Goal: Transaction & Acquisition: Book appointment/travel/reservation

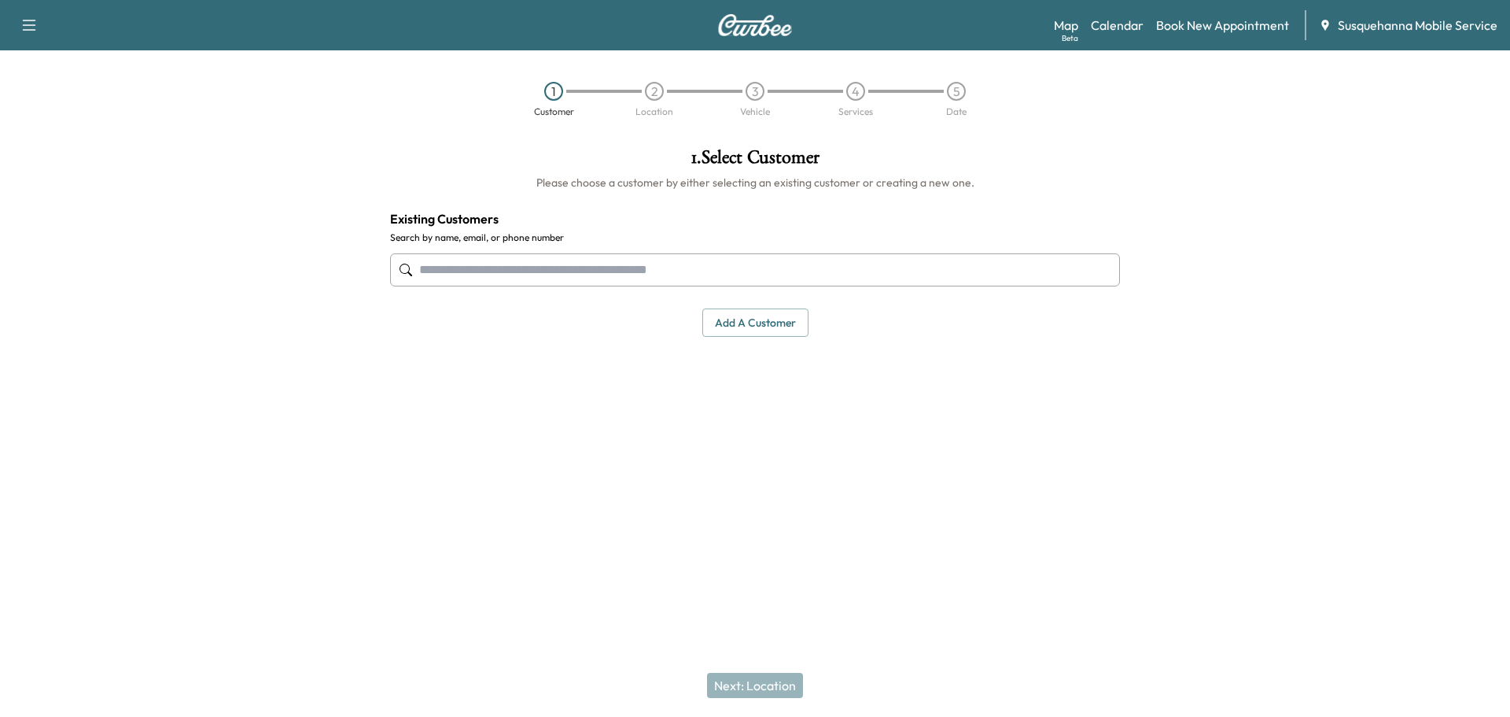
click at [629, 267] on input "text" at bounding box center [755, 269] width 730 height 33
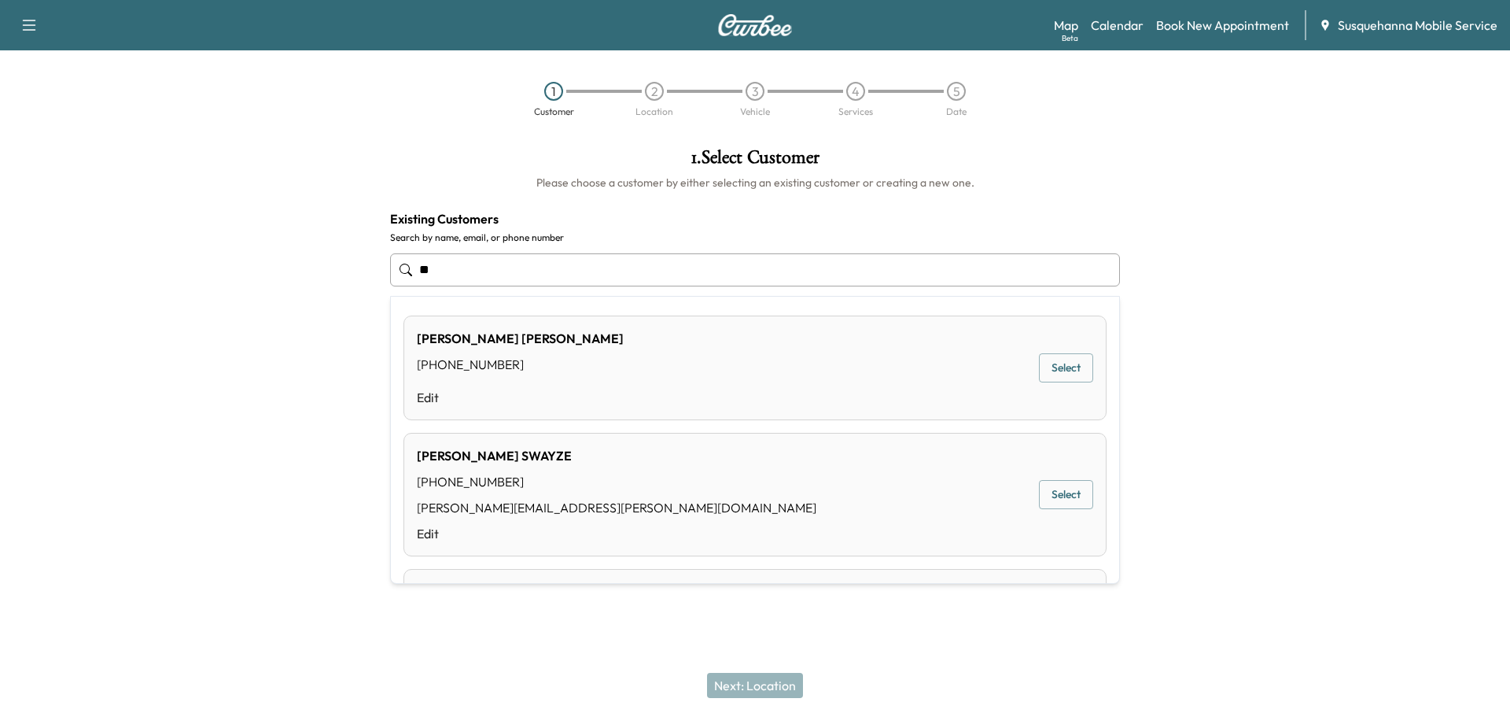
type input "*"
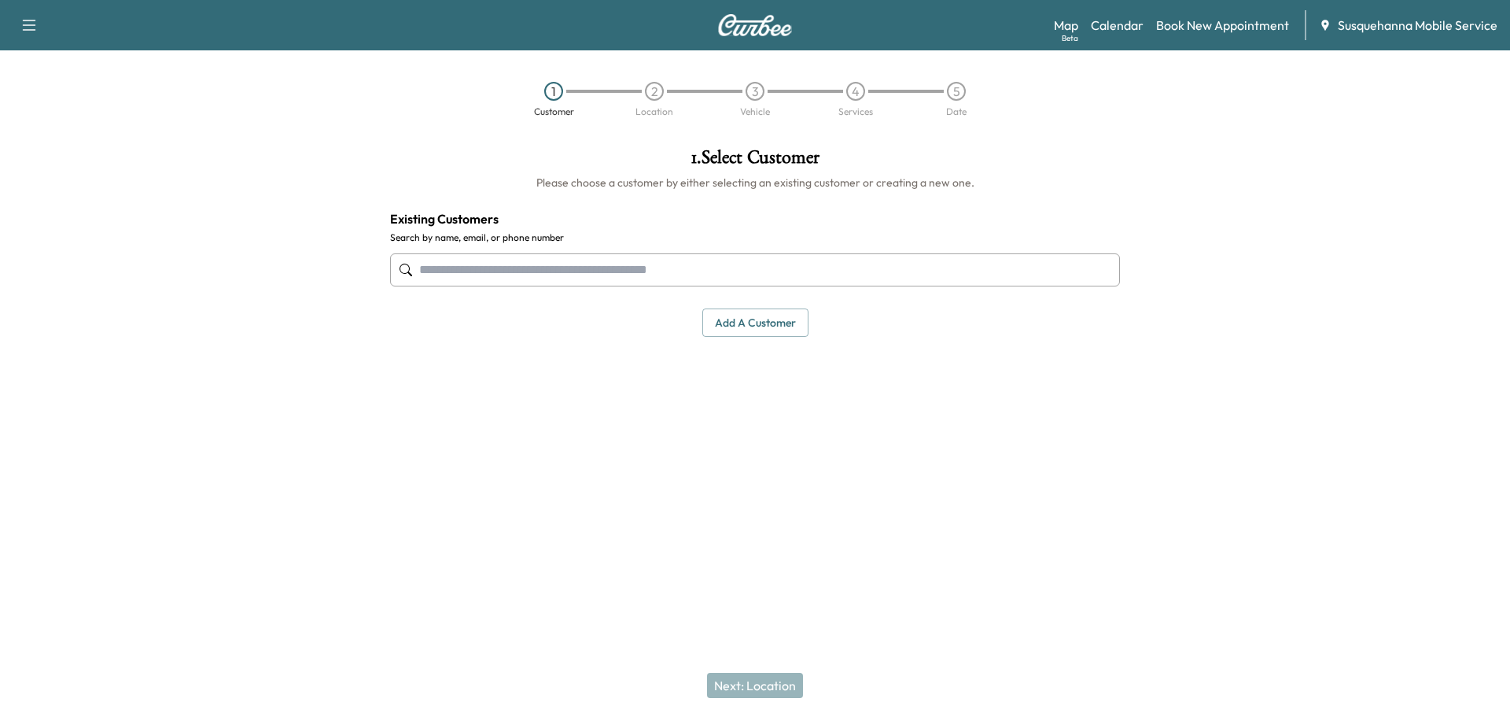
drag, startPoint x: 718, startPoint y: 317, endPoint x: 732, endPoint y: 304, distance: 19.5
click at [718, 316] on button "Add a customer" at bounding box center [755, 322] width 106 height 29
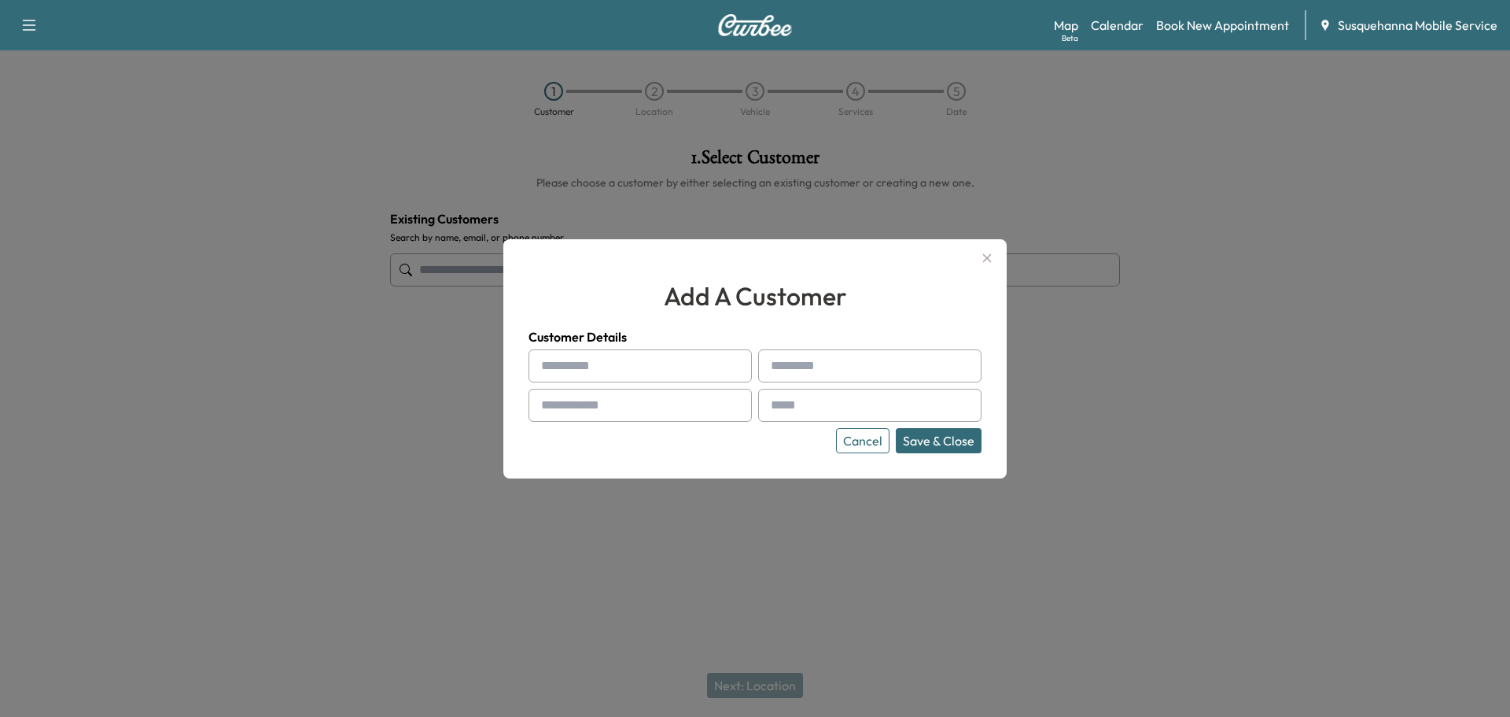
click at [706, 366] on input "text" at bounding box center [640, 365] width 223 height 33
type input "******"
click at [689, 407] on input "text" at bounding box center [640, 405] width 223 height 33
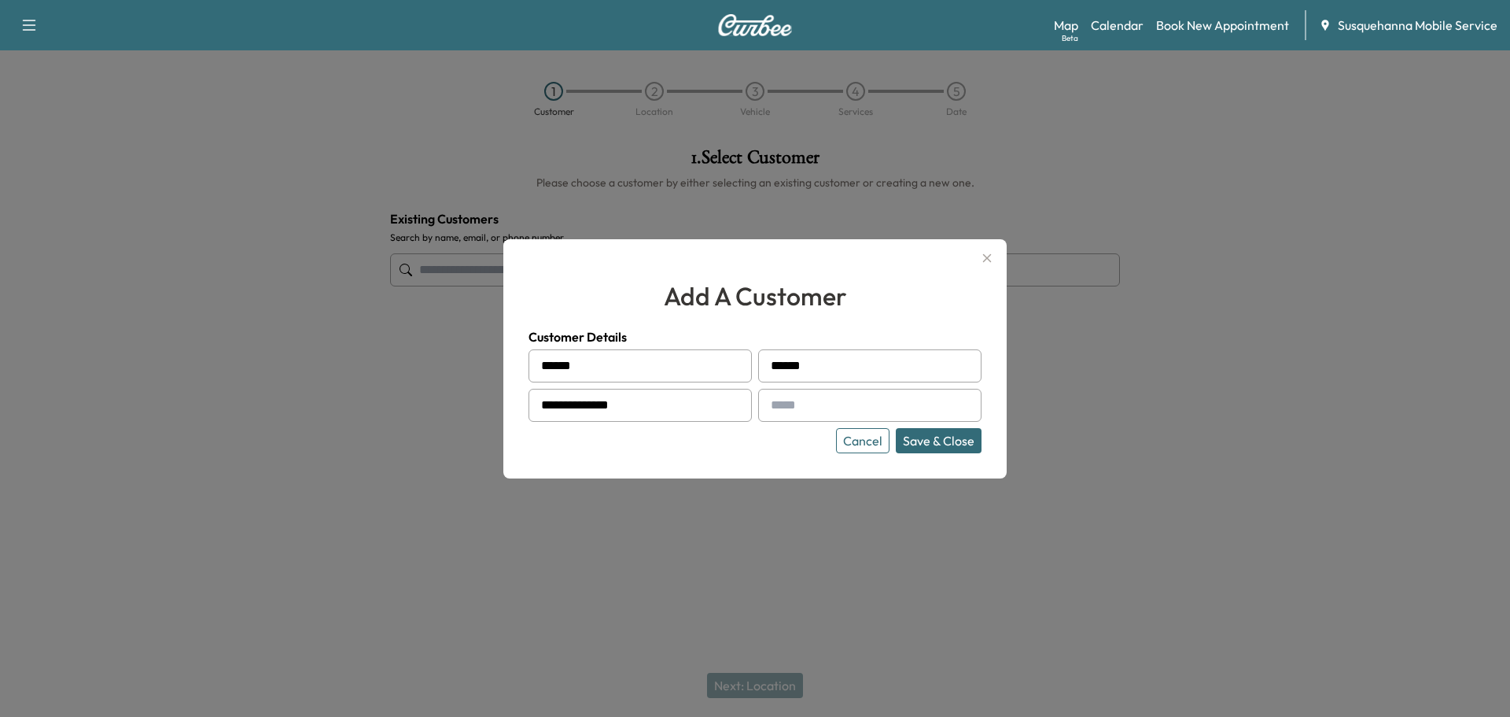
type input "**********"
type input "*"
type input "**********"
click at [753, 444] on button "Save & Close" at bounding box center [939, 440] width 86 height 25
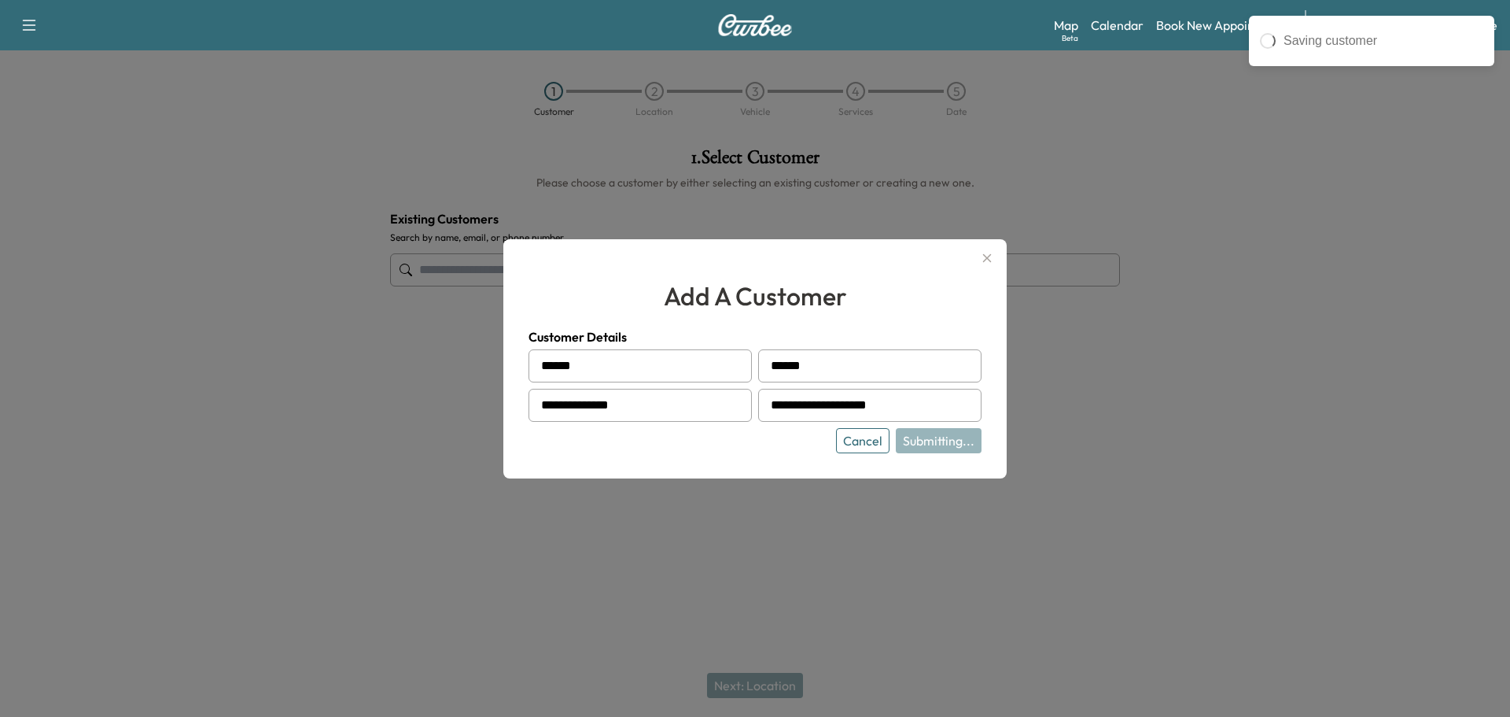
type input "**********"
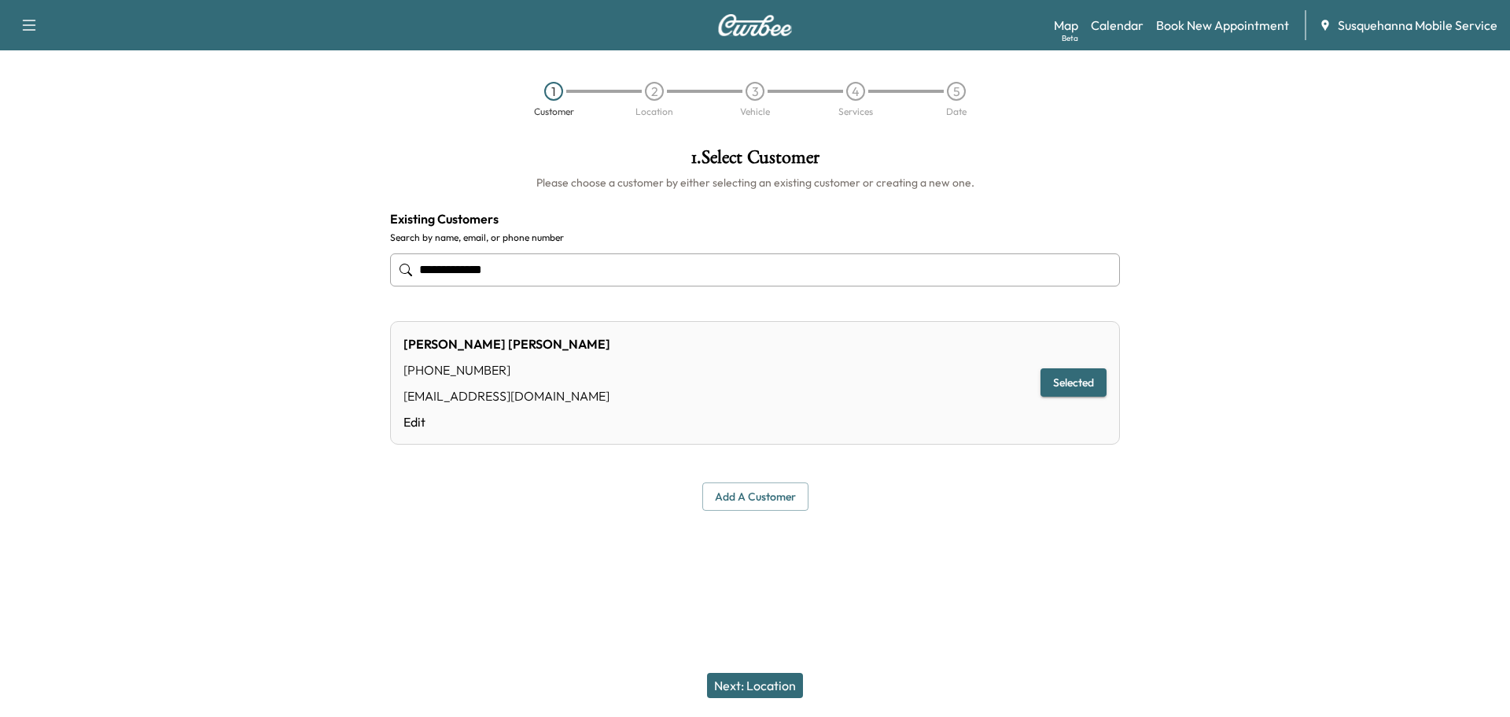
click at [753, 689] on button "Next: Location" at bounding box center [755, 684] width 96 height 25
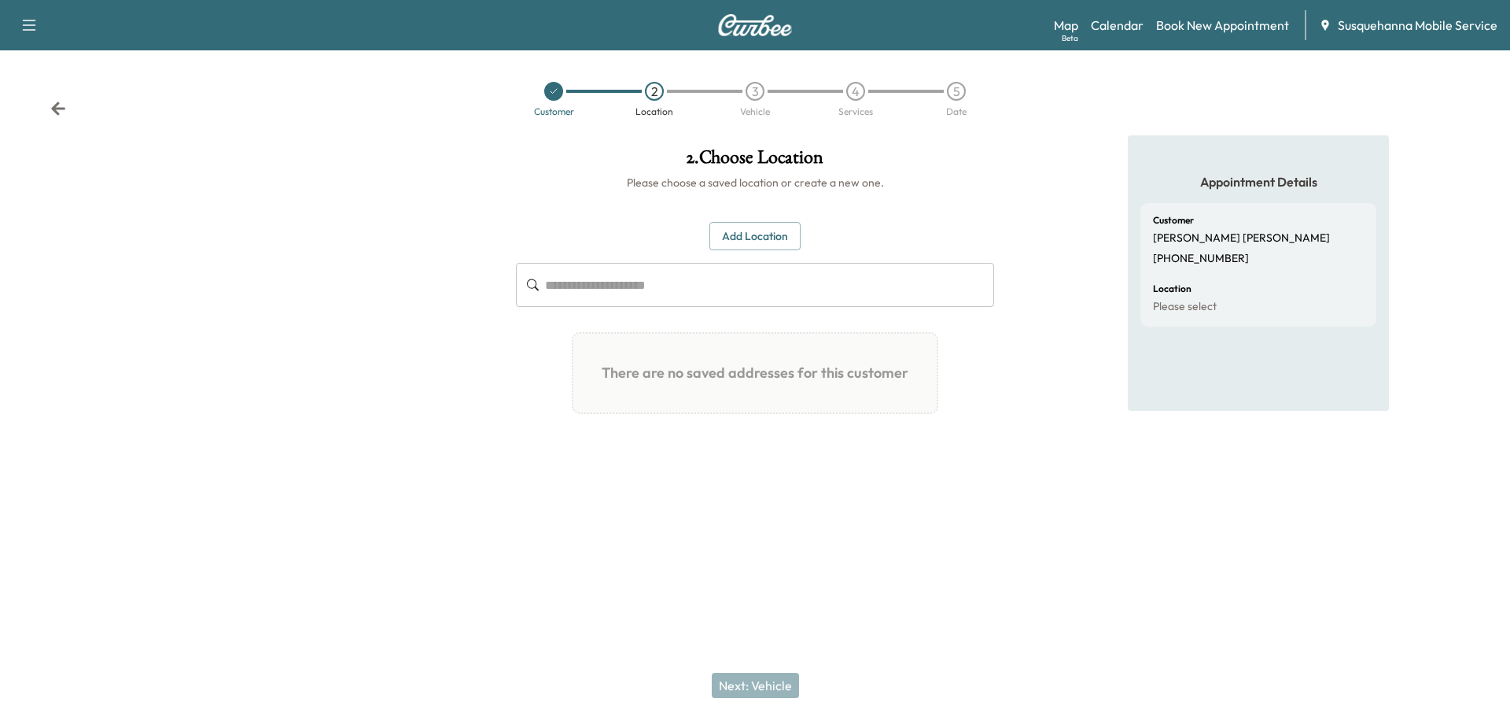
click at [746, 291] on input "text" at bounding box center [769, 285] width 449 height 44
click at [681, 291] on input "text" at bounding box center [769, 285] width 449 height 44
click at [746, 234] on button "Add Location" at bounding box center [754, 236] width 91 height 29
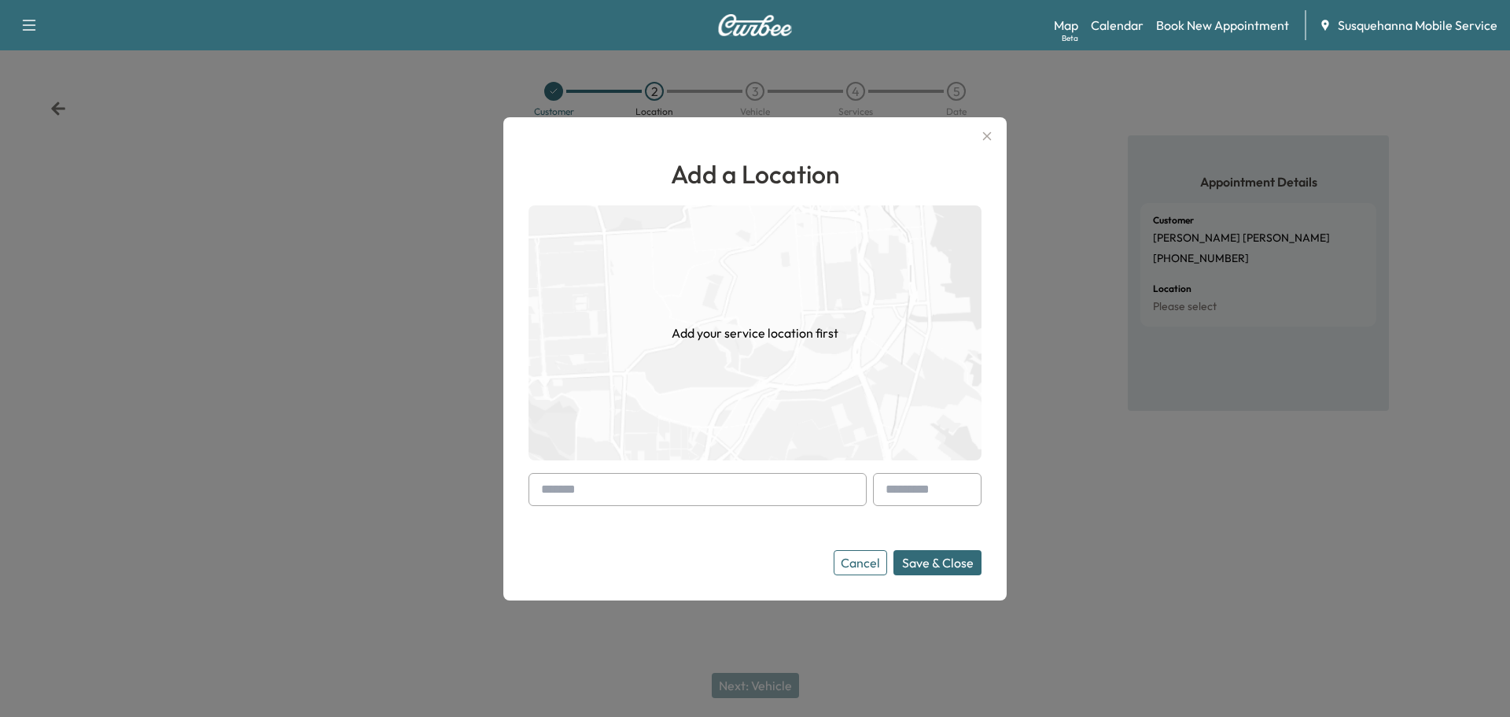
click at [699, 499] on input "text" at bounding box center [698, 489] width 338 height 33
click at [700, 532] on li "[STREET_ADDRESS]" at bounding box center [697, 522] width 337 height 31
type input "**********"
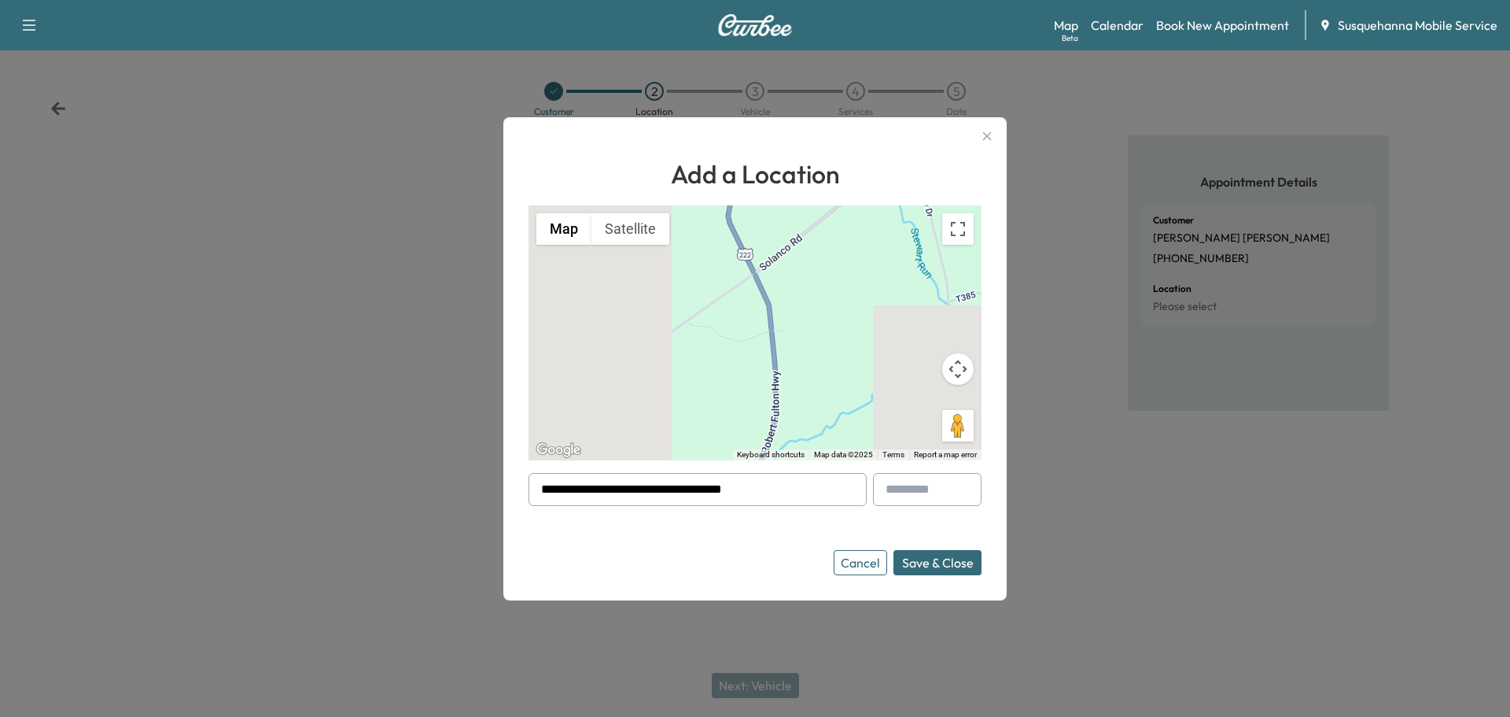
click at [753, 566] on button "Save & Close" at bounding box center [938, 562] width 88 height 25
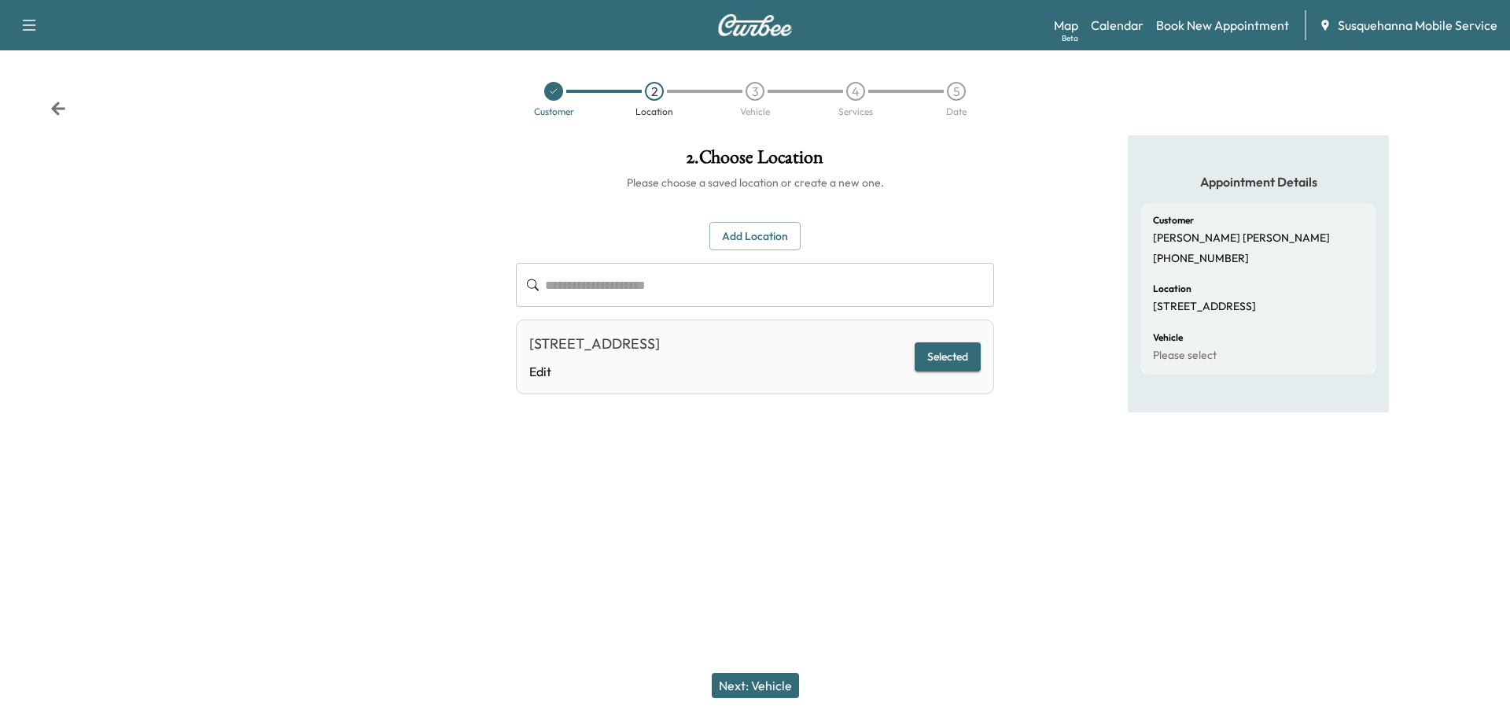
click at [753, 680] on button "Next: Vehicle" at bounding box center [755, 684] width 87 height 25
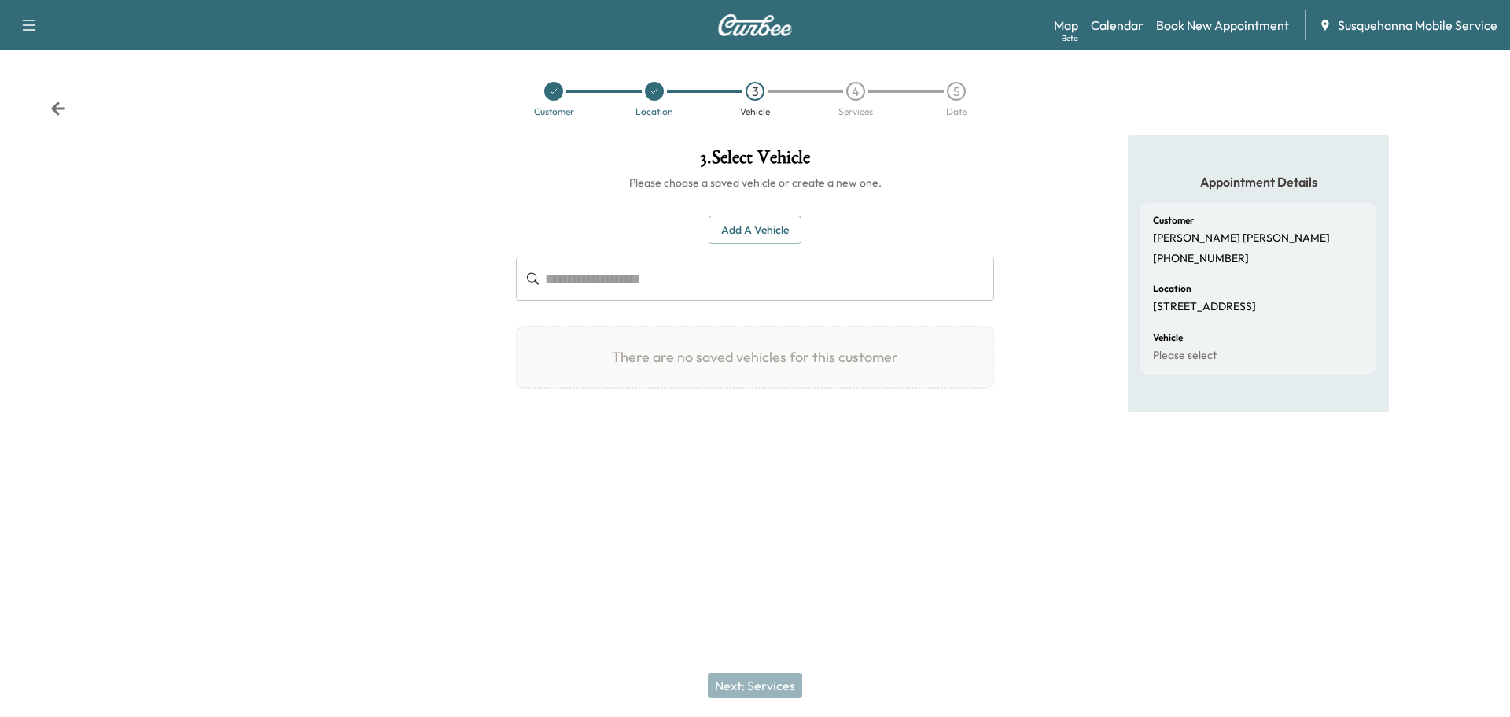
click at [753, 234] on button "Add a Vehicle" at bounding box center [755, 230] width 93 height 29
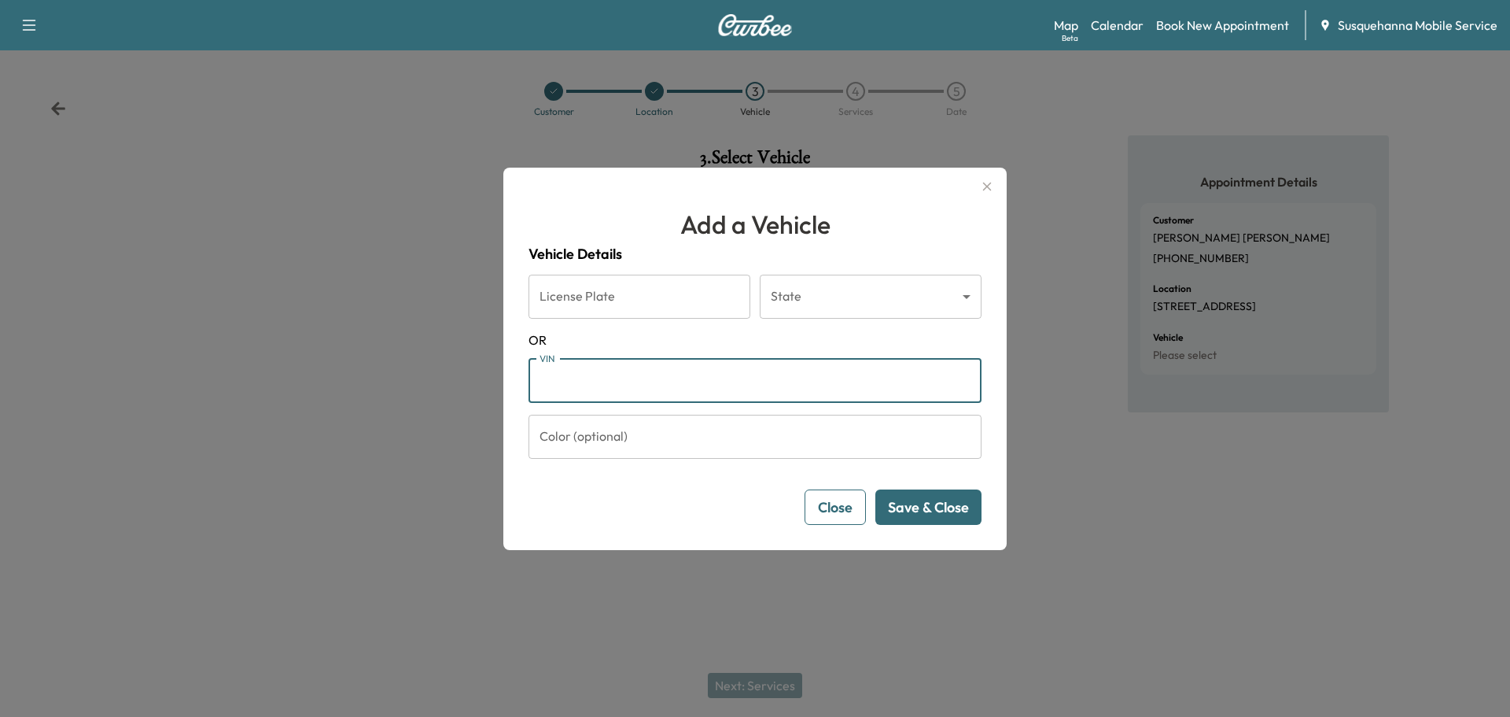
click at [642, 379] on input "VIN" at bounding box center [755, 381] width 453 height 44
click at [577, 385] on input "VIN" at bounding box center [755, 381] width 453 height 44
paste input "**********"
type input "**********"
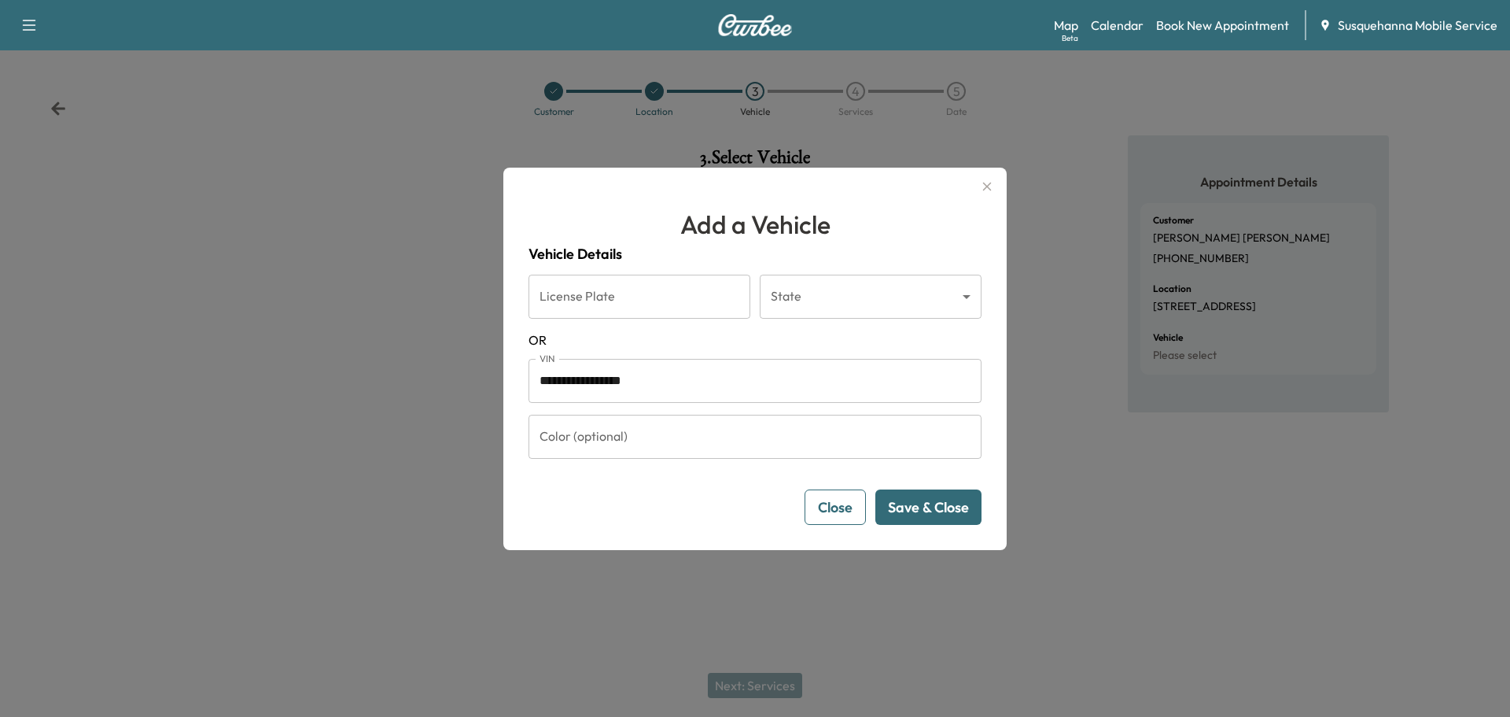
click at [753, 507] on button "Save & Close" at bounding box center [928, 506] width 106 height 35
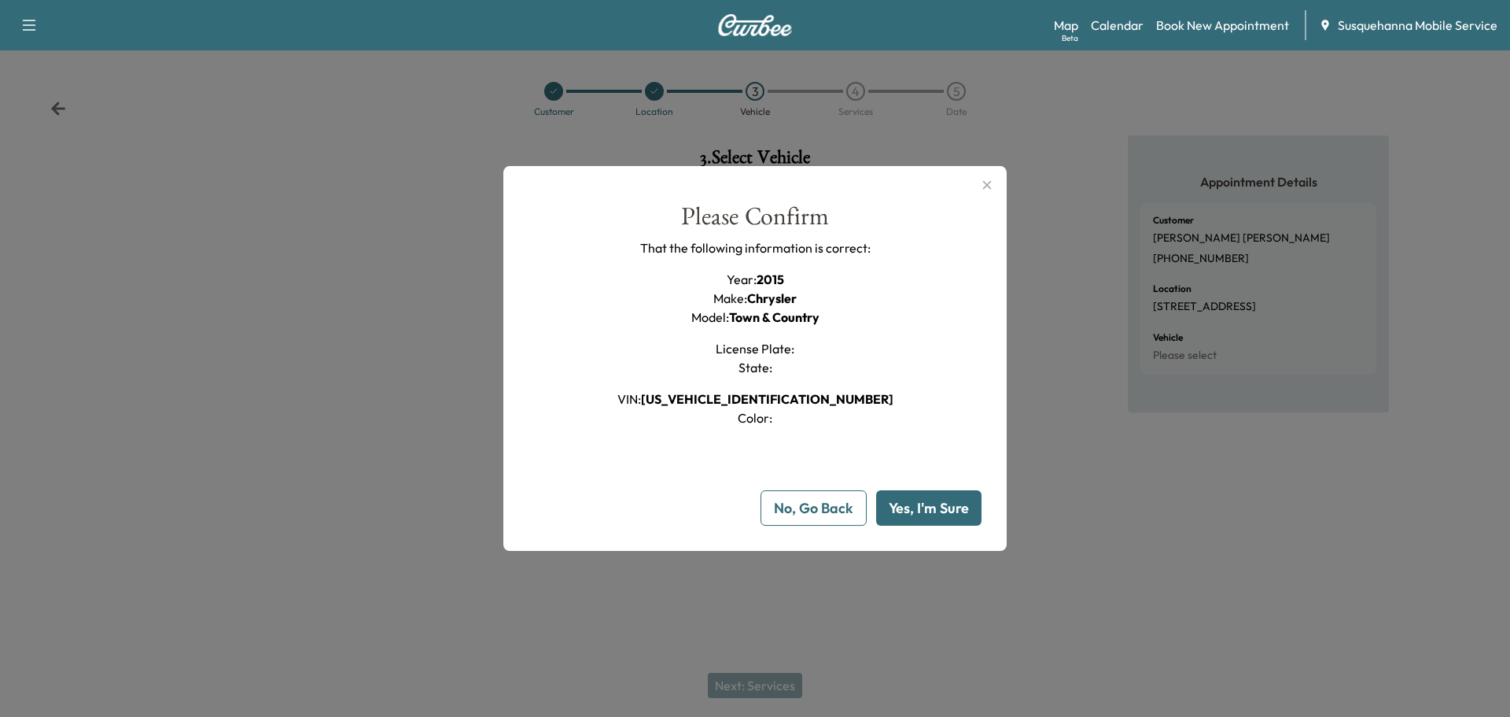
click at [753, 517] on button "Yes, I'm Sure" at bounding box center [928, 507] width 105 height 35
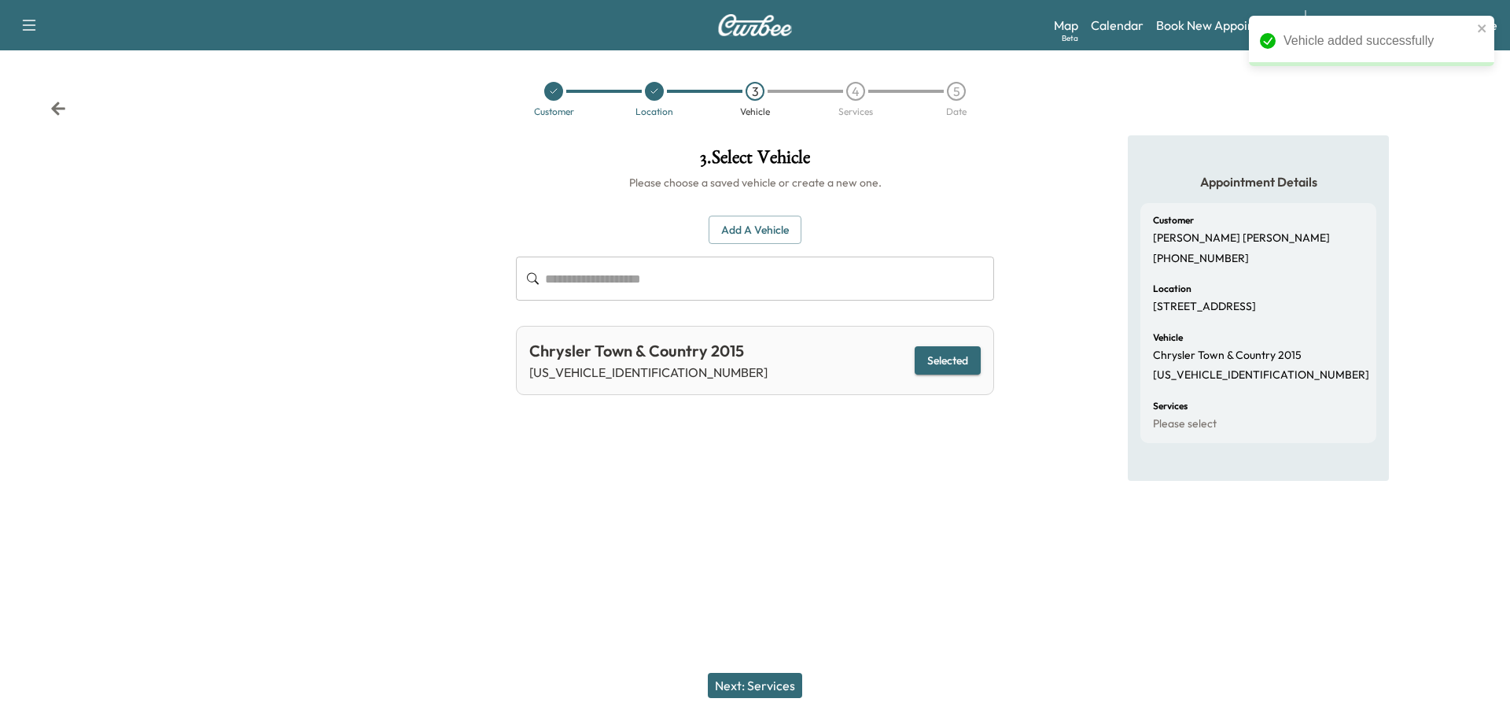
click at [753, 691] on button "Next: Services" at bounding box center [755, 684] width 94 height 25
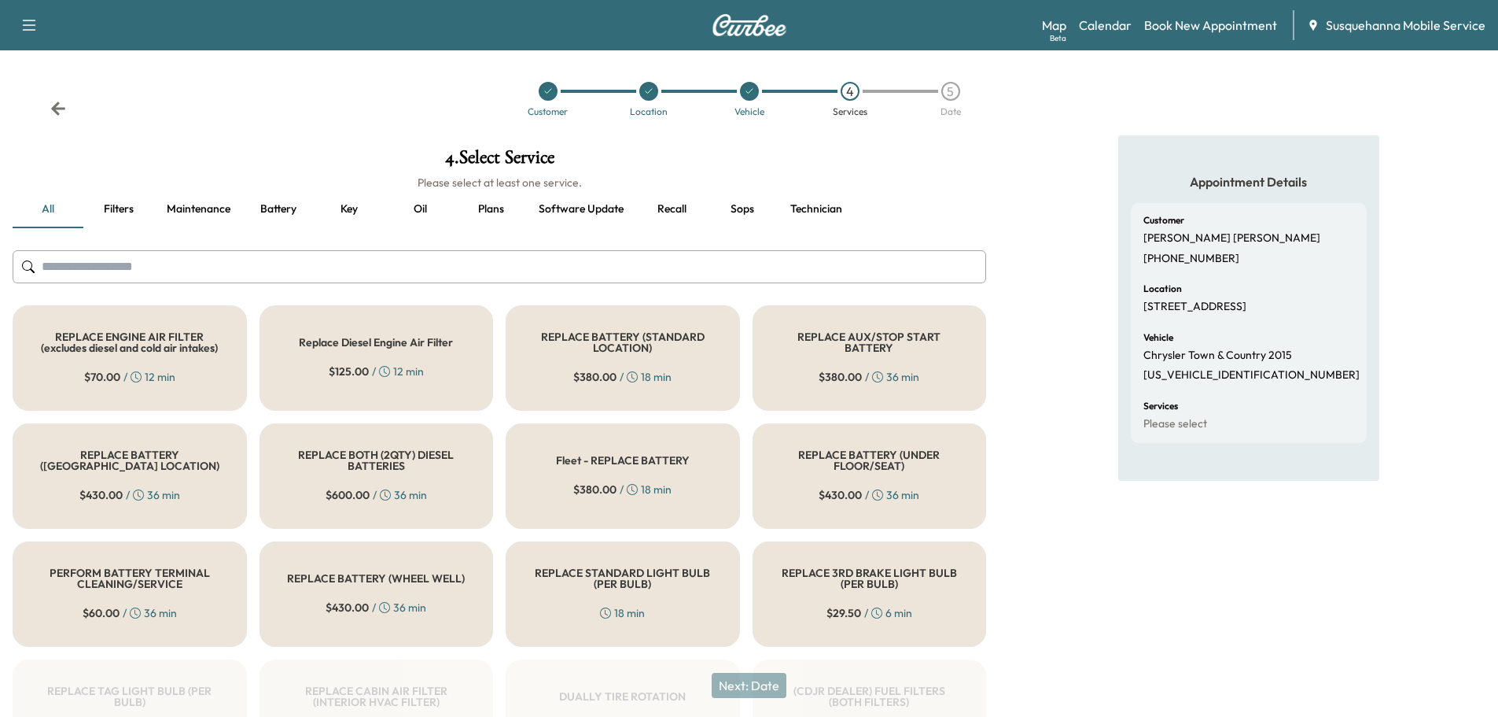
click at [417, 206] on button "Oil" at bounding box center [420, 209] width 71 height 38
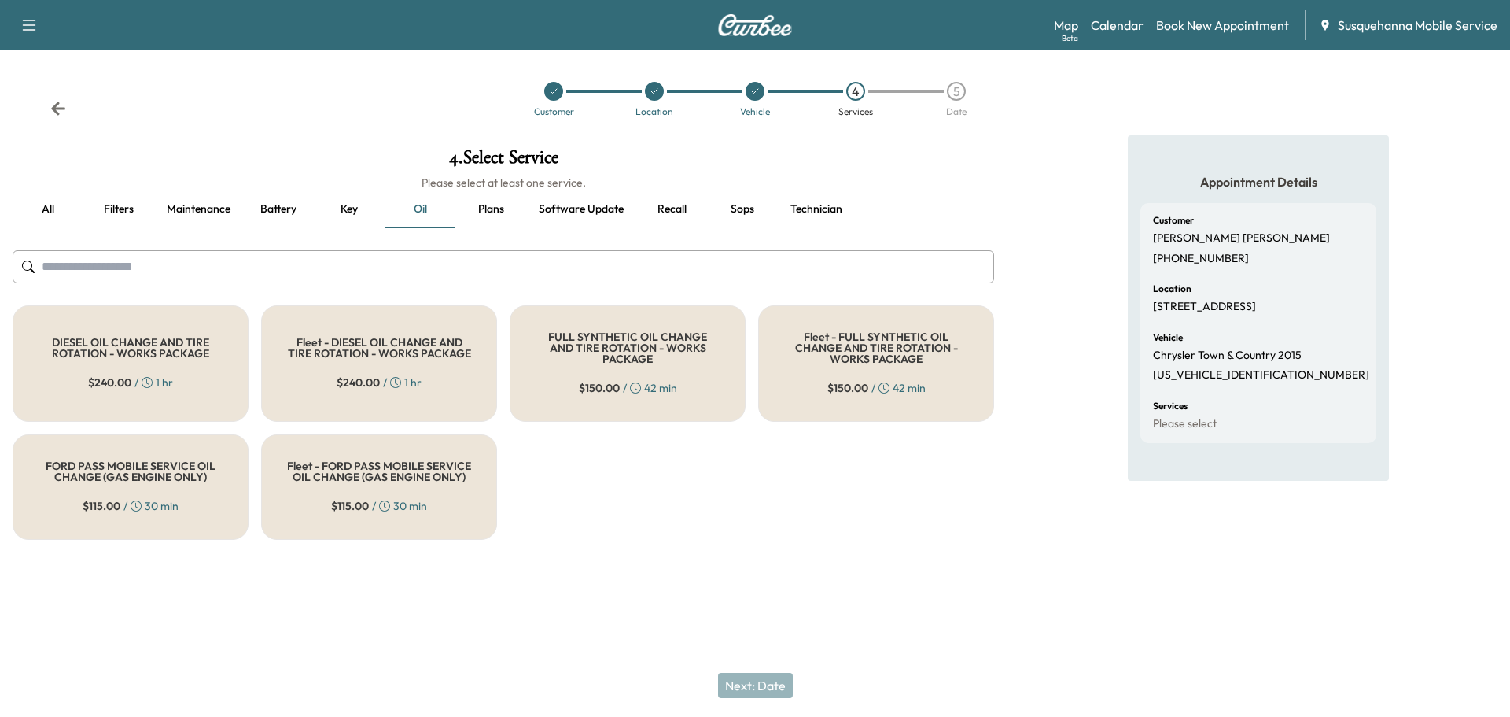
click at [672, 350] on h5 "FULL SYNTHETIC OIL CHANGE AND TIRE ROTATION - WORKS PACKAGE" at bounding box center [628, 347] width 184 height 33
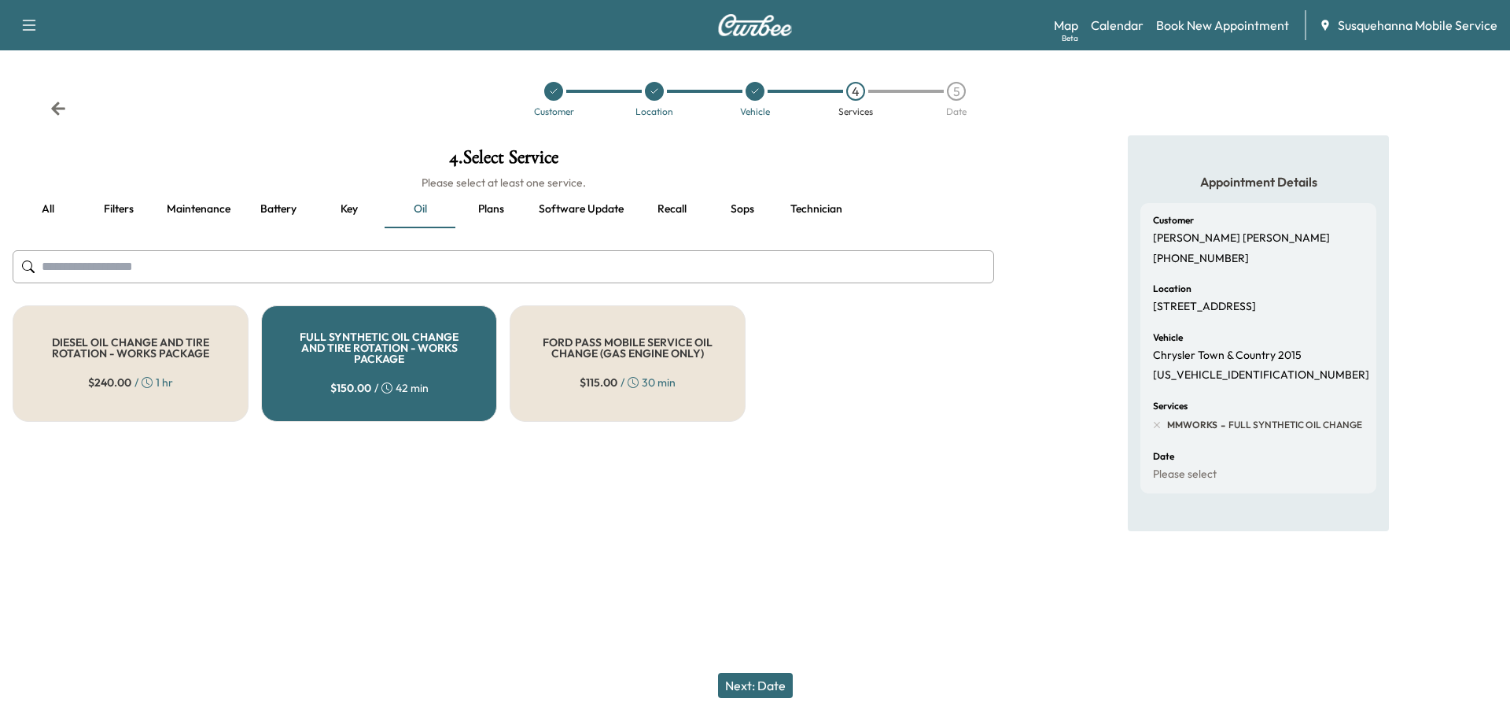
click at [753, 689] on button "Next: Date" at bounding box center [755, 684] width 75 height 25
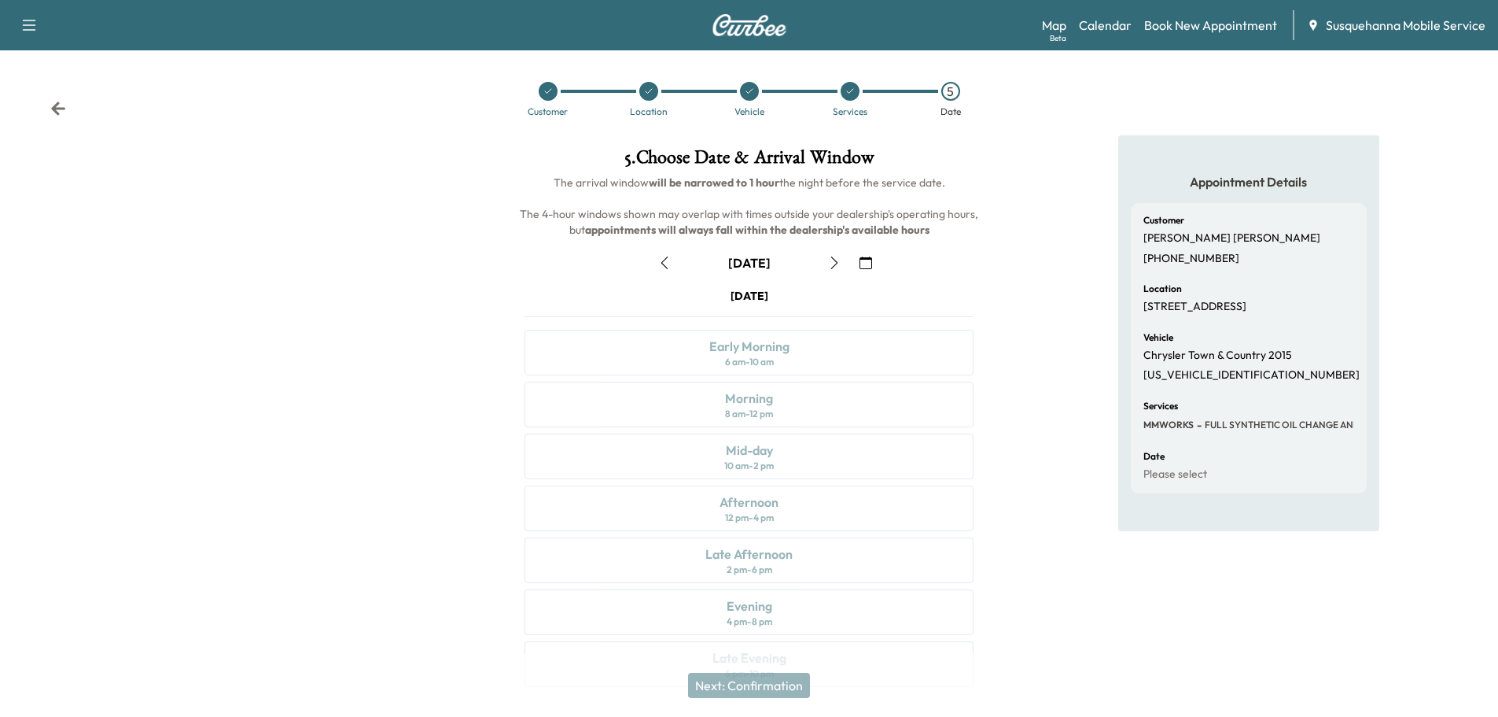
click at [753, 258] on button "button" at bounding box center [834, 262] width 27 height 25
click at [753, 258] on button "button" at bounding box center [840, 262] width 27 height 25
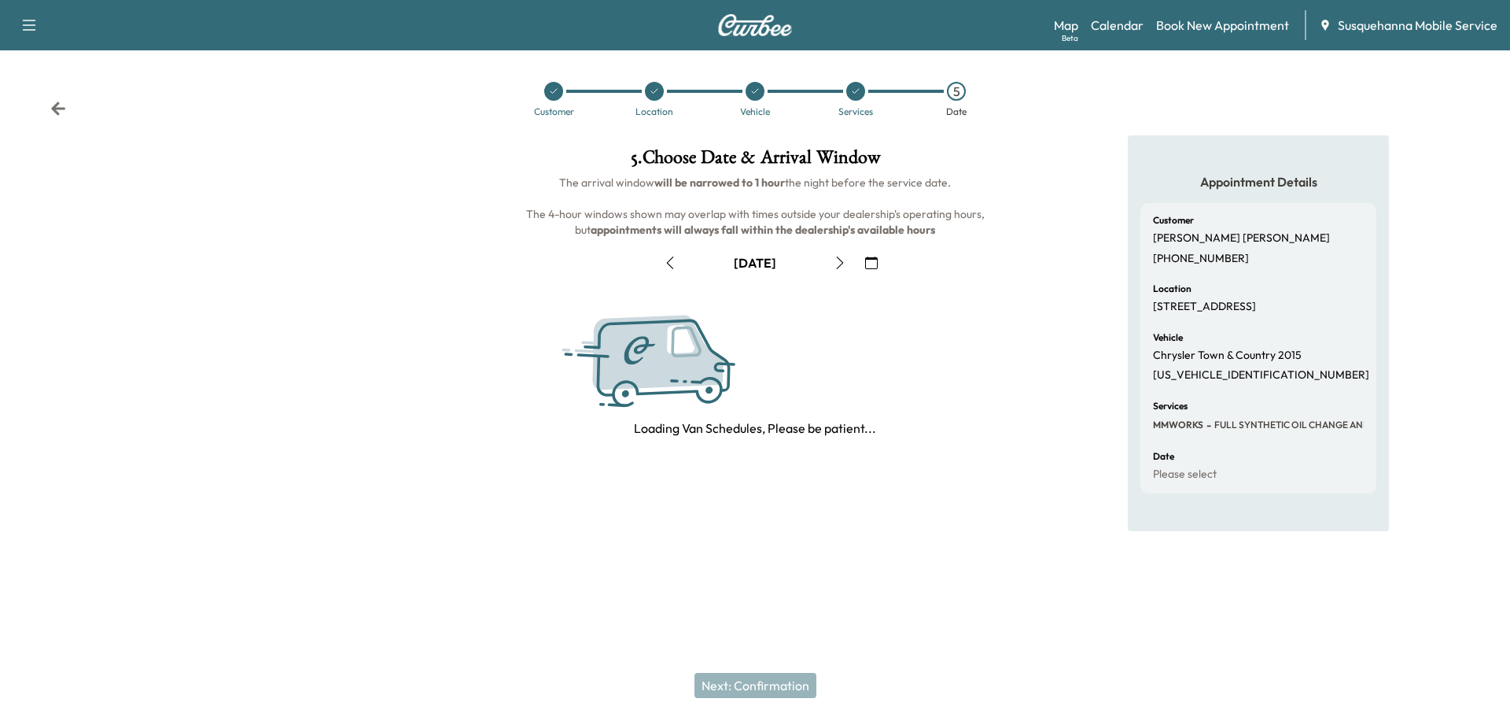
click at [753, 258] on button "button" at bounding box center [840, 262] width 27 height 25
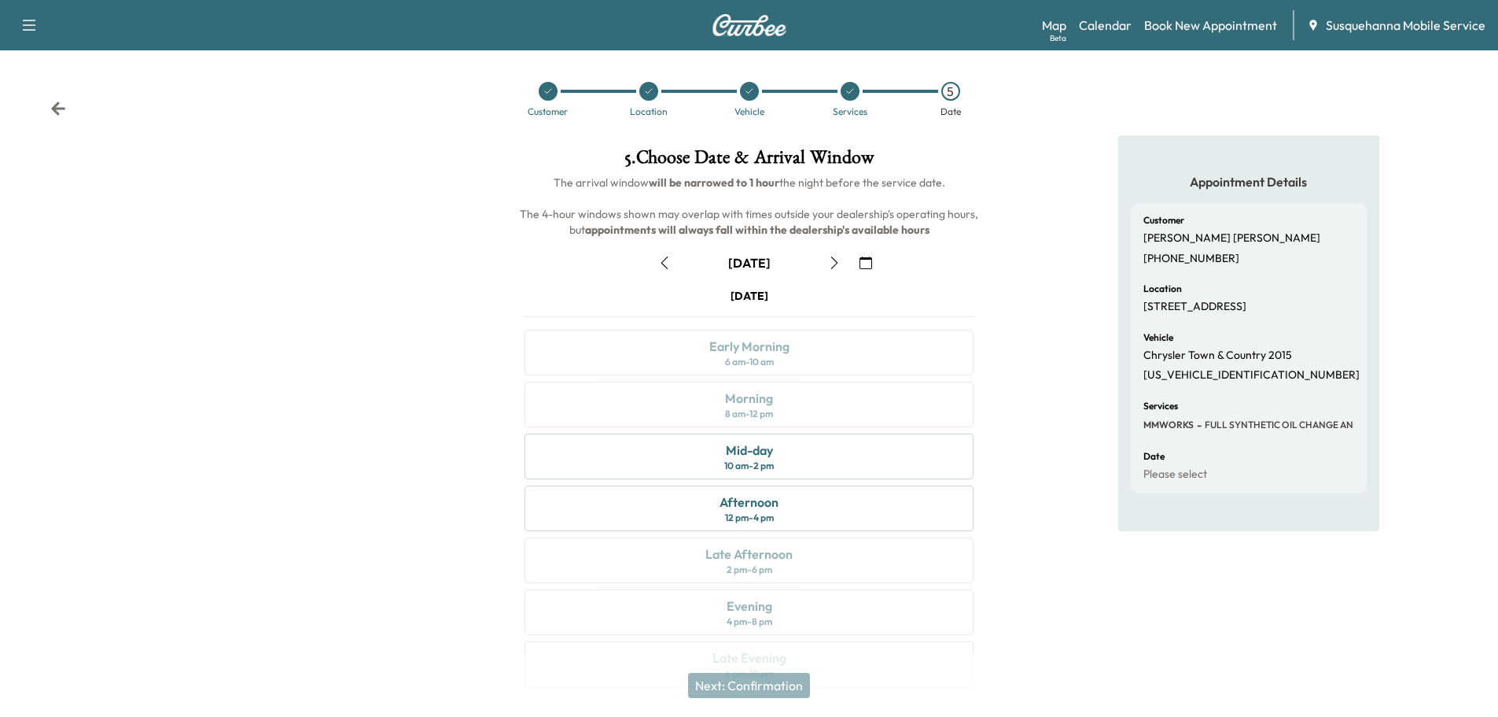
click at [753, 258] on button "button" at bounding box center [834, 262] width 27 height 25
click at [753, 405] on div "Morning 8 am - 12 pm" at bounding box center [749, 404] width 449 height 46
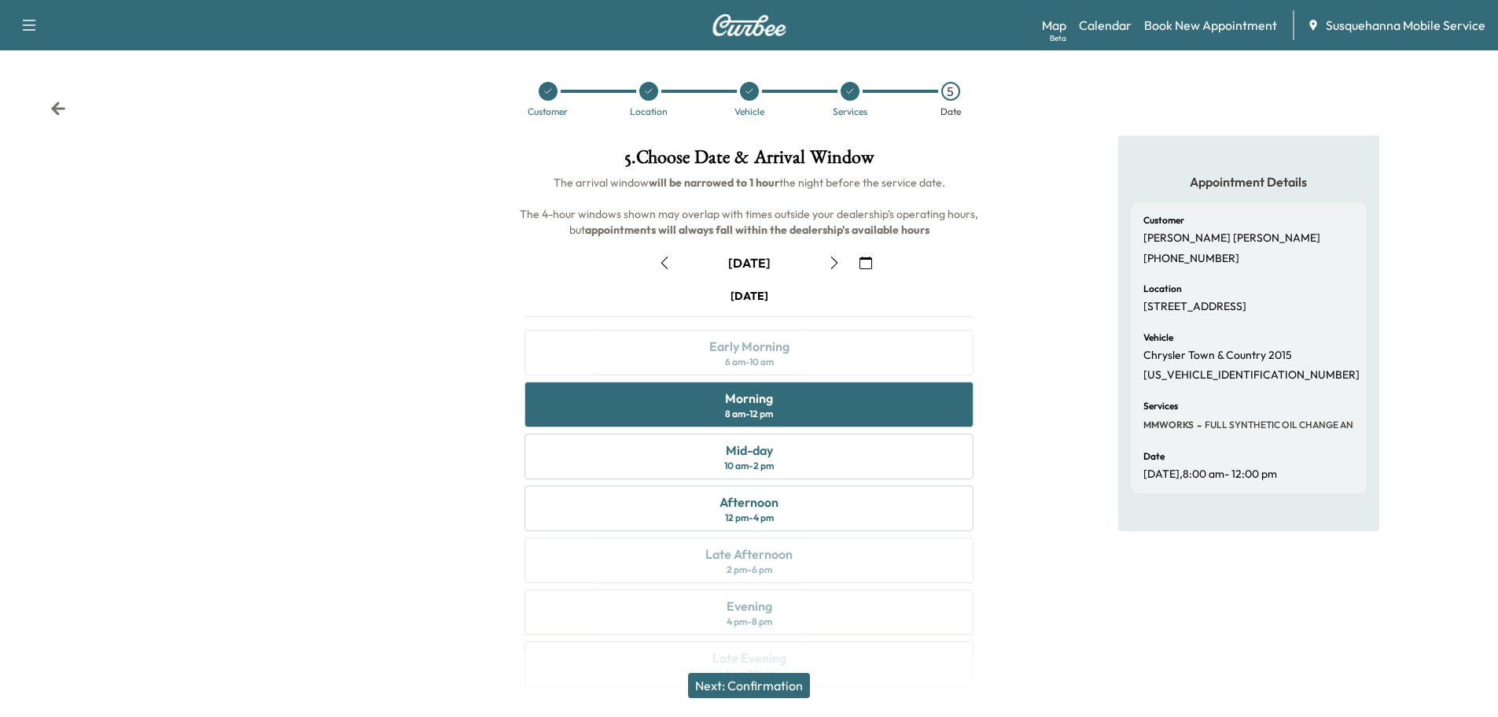
click at [753, 687] on button "Next: Confirmation" at bounding box center [749, 684] width 122 height 25
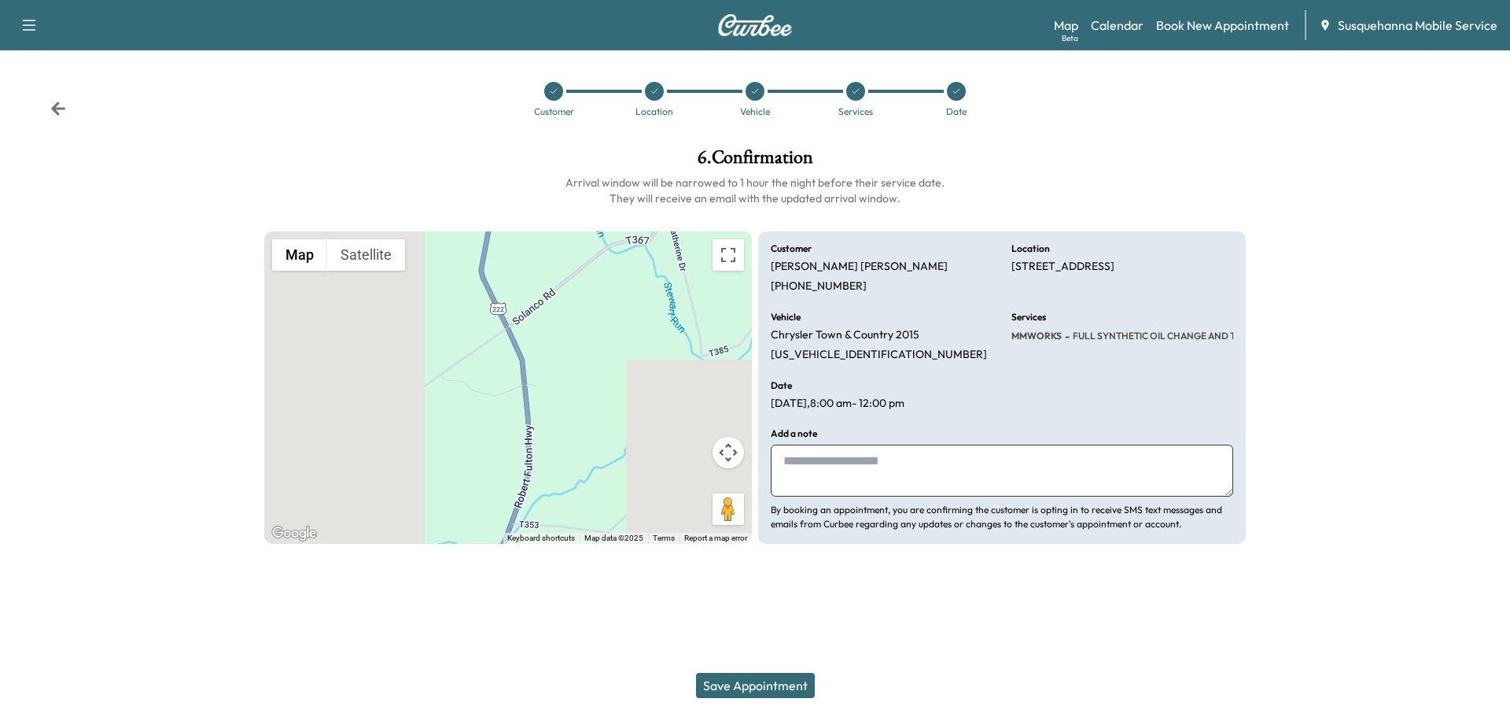
click at [753, 469] on textarea at bounding box center [1002, 470] width 462 height 52
type textarea "**********"
click at [753, 684] on button "Save Appointment" at bounding box center [755, 684] width 119 height 25
click at [753, 90] on icon at bounding box center [956, 91] width 9 height 9
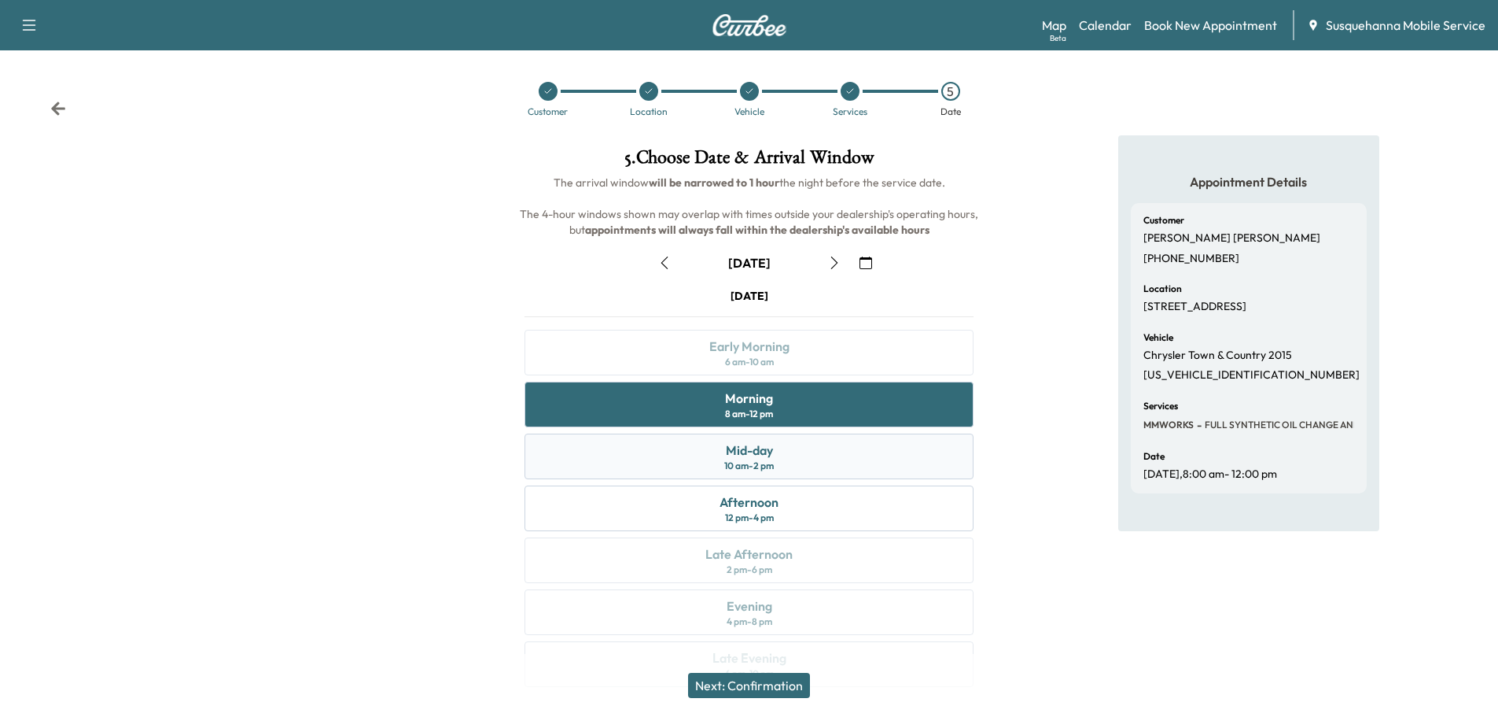
click at [753, 460] on div "Mid-day 10 am - 2 pm" at bounding box center [749, 456] width 449 height 46
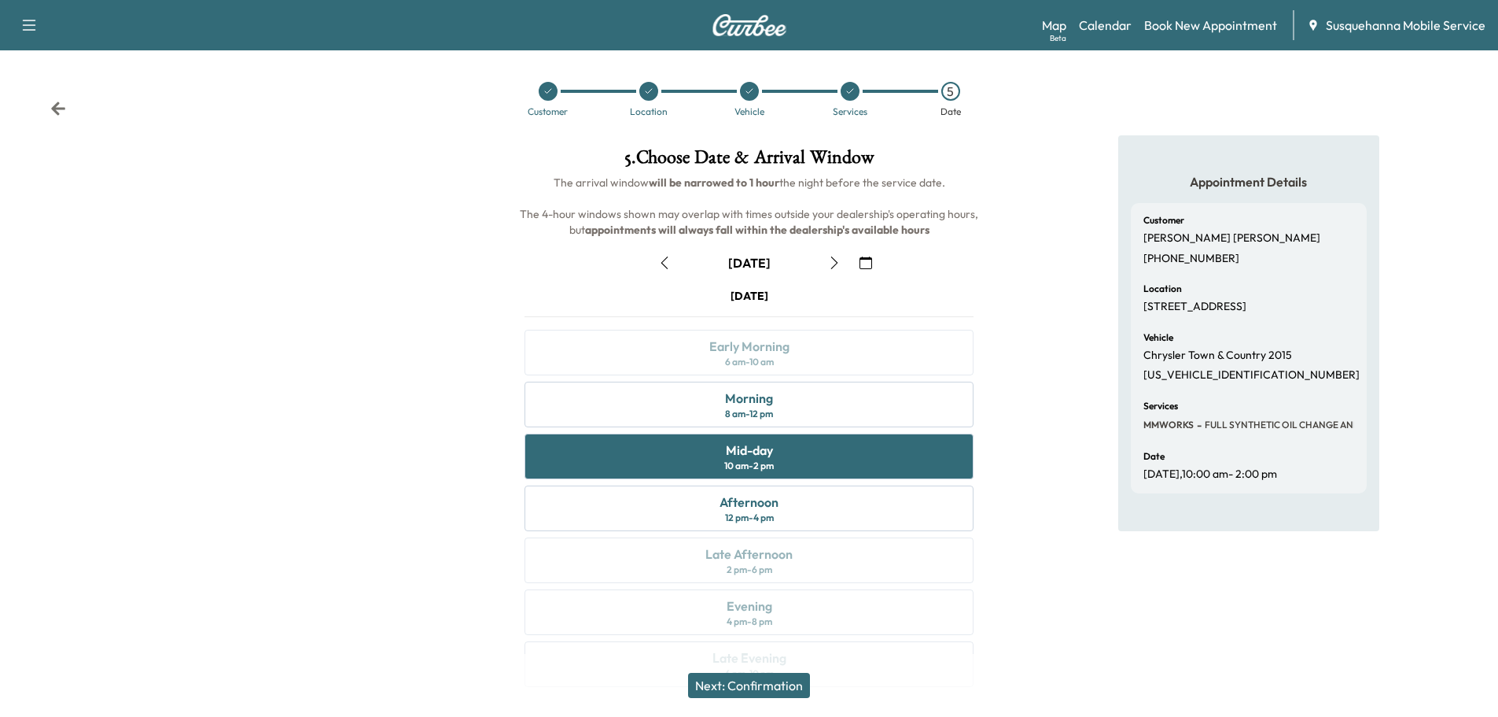
click at [753, 684] on button "Next: Confirmation" at bounding box center [749, 684] width 122 height 25
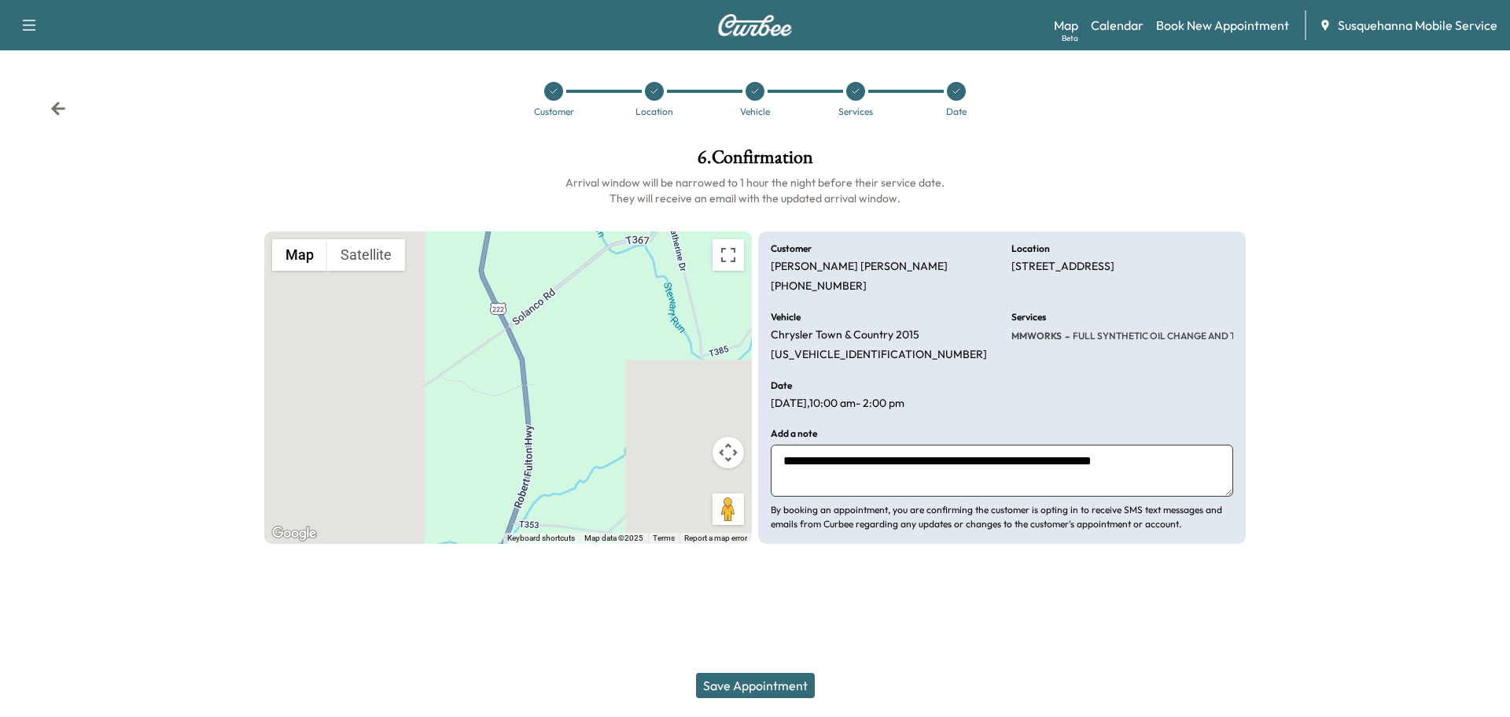
click at [753, 686] on button "Save Appointment" at bounding box center [755, 684] width 119 height 25
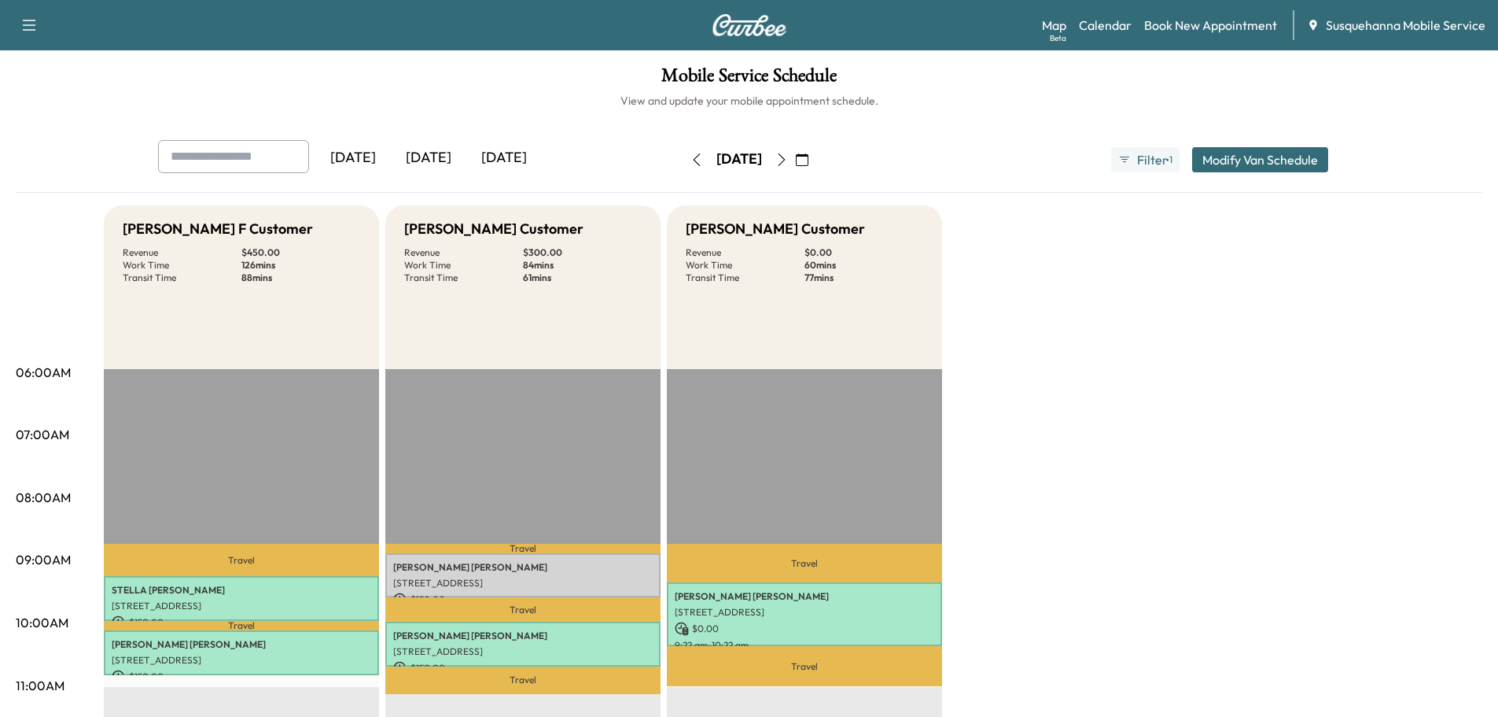
click at [419, 159] on div "[DATE]" at bounding box center [429, 158] width 76 height 36
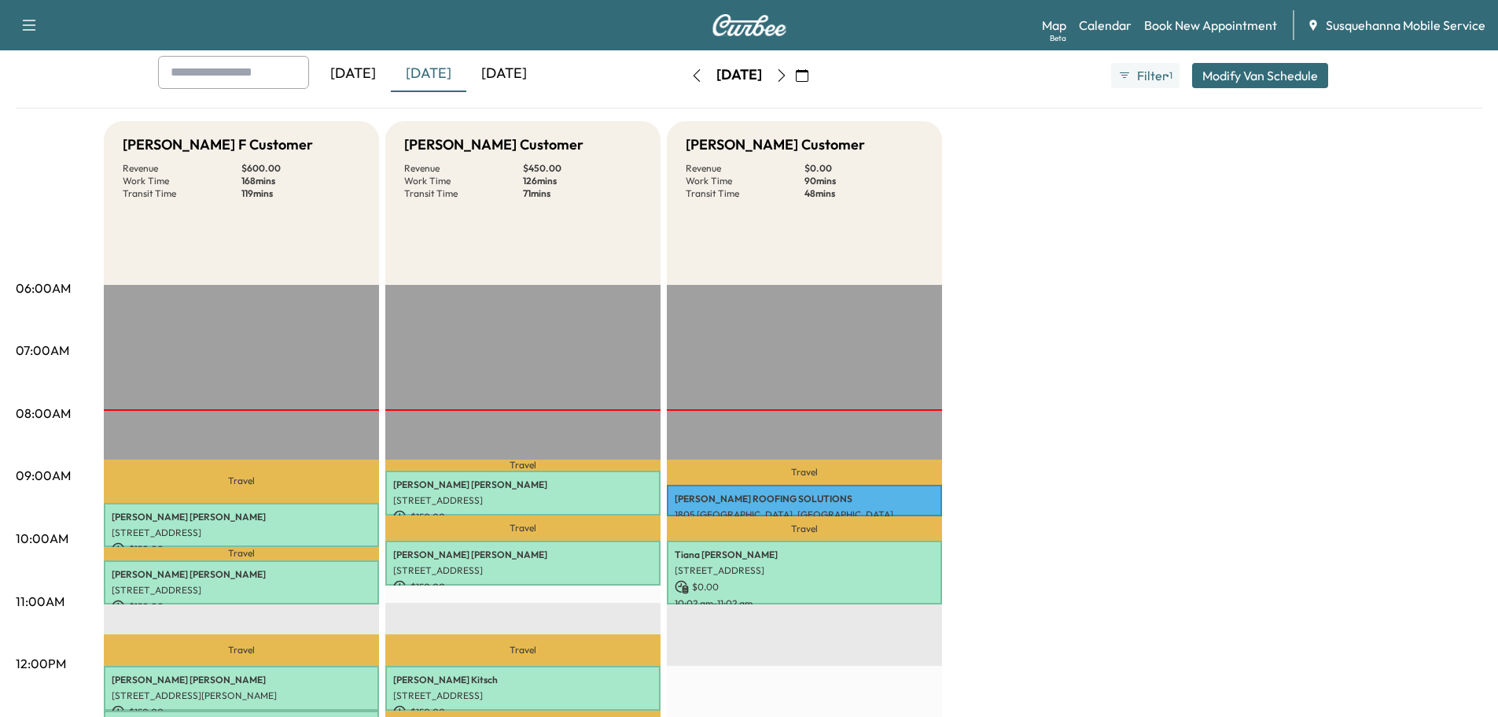
scroll to position [168, 0]
